Goal: Navigation & Orientation: Find specific page/section

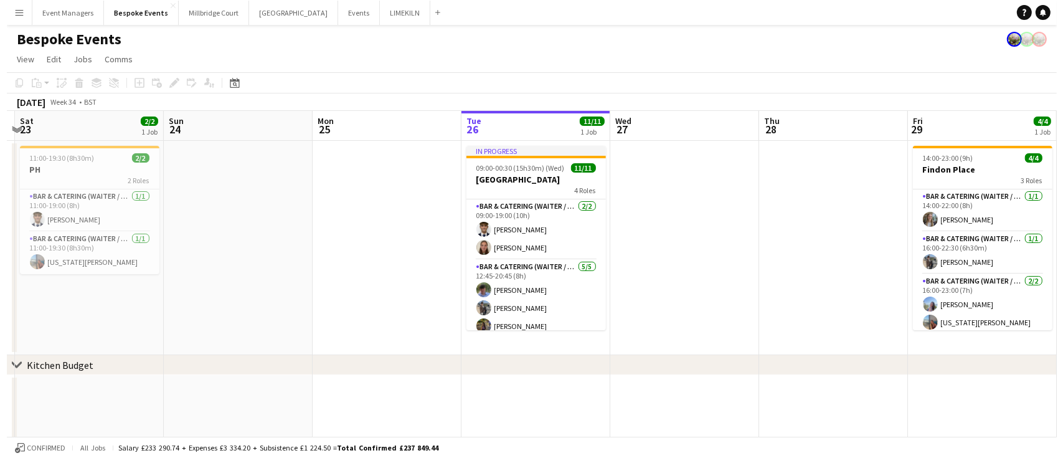
scroll to position [0, 578]
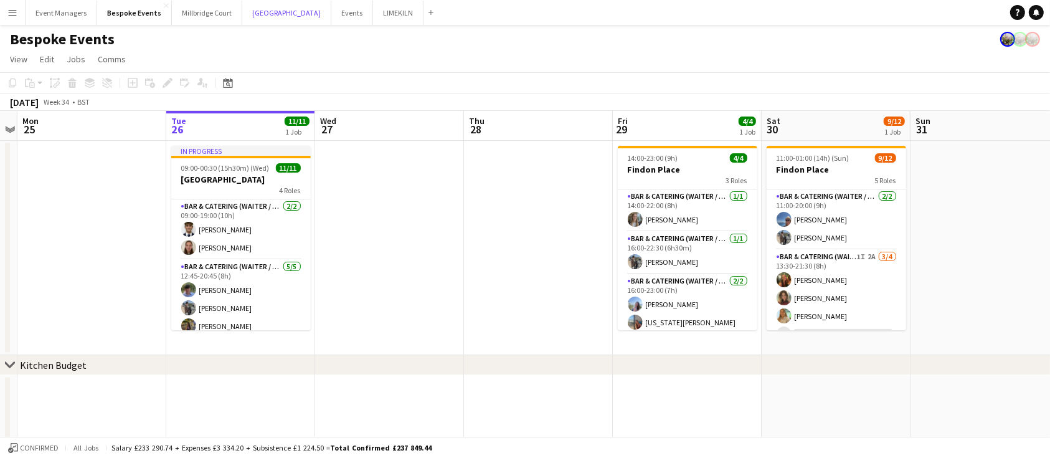
click at [254, 22] on button "[GEOGRAPHIC_DATA] Close" at bounding box center [286, 13] width 89 height 24
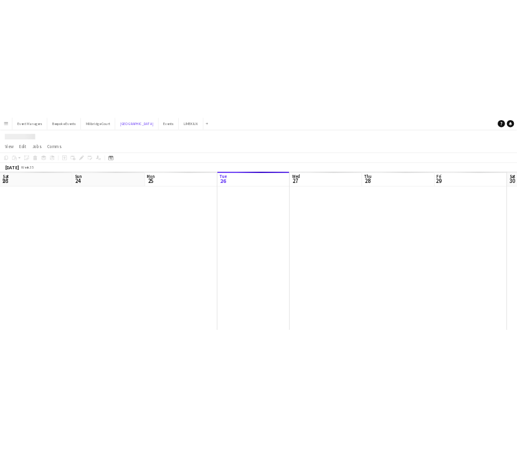
scroll to position [0, 298]
